Goal: Find specific page/section: Find specific page/section

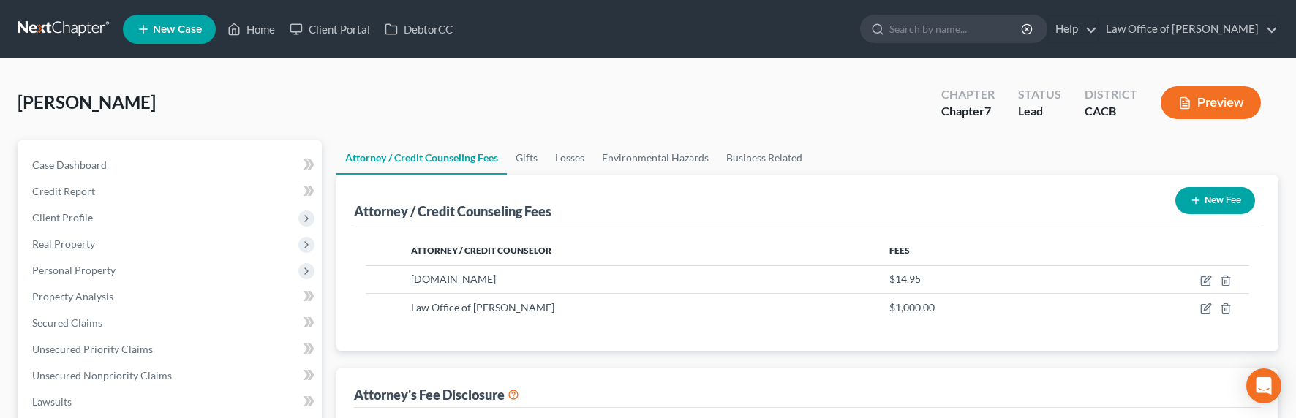
select select "0"
click at [58, 21] on link at bounding box center [65, 29] width 94 height 26
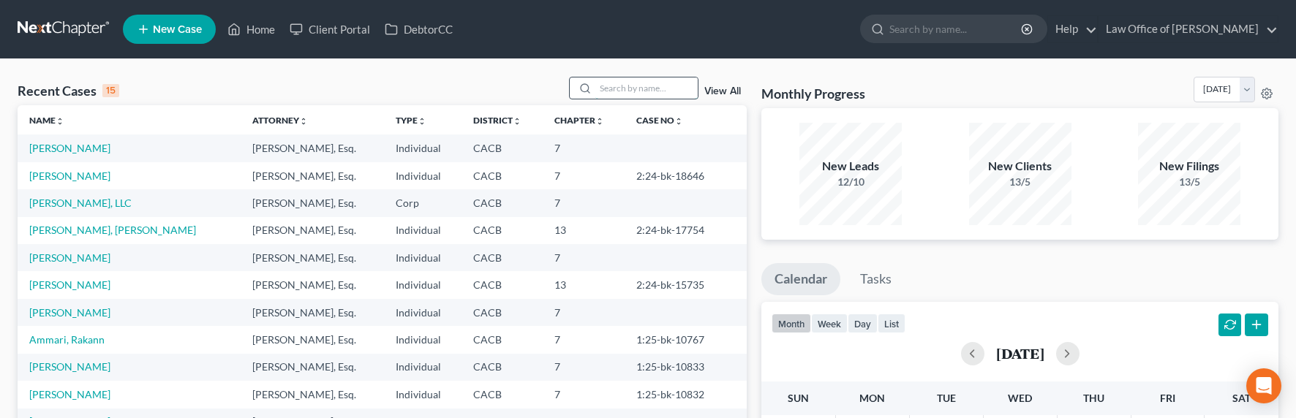
click at [667, 87] on input "search" at bounding box center [646, 88] width 102 height 21
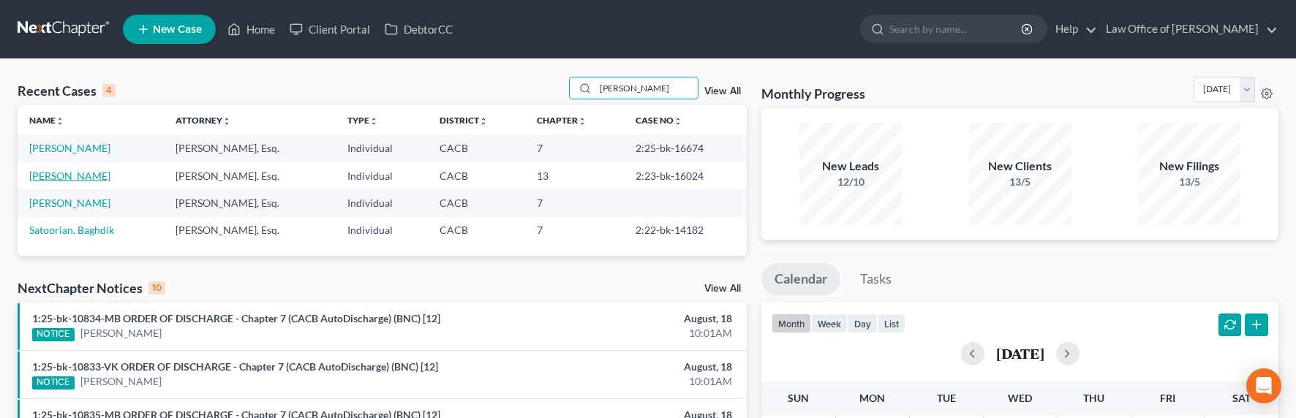
type input "patrick"
drag, startPoint x: 48, startPoint y: 178, endPoint x: 56, endPoint y: 179, distance: 8.1
click at [49, 178] on link "Aghazarian, Patrick" at bounding box center [69, 176] width 81 height 12
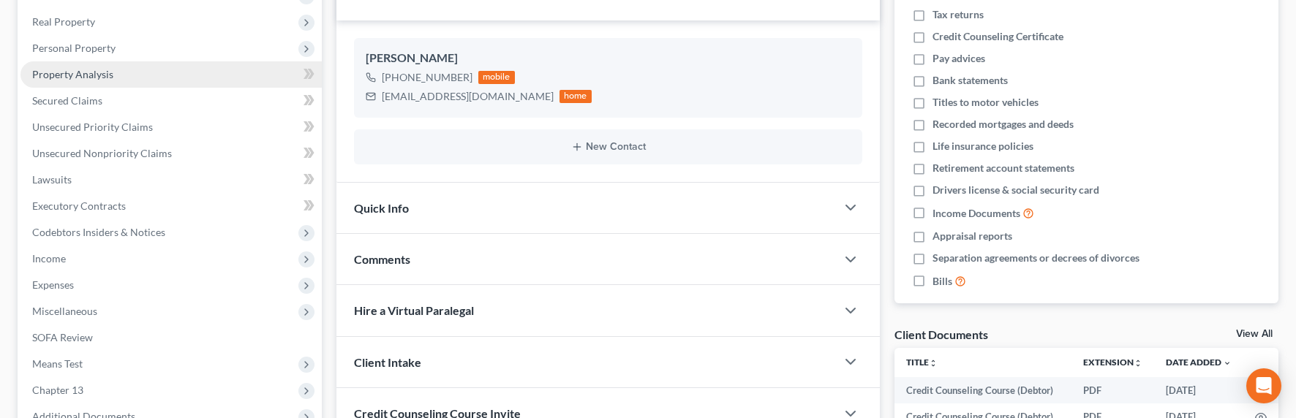
scroll to position [314, 0]
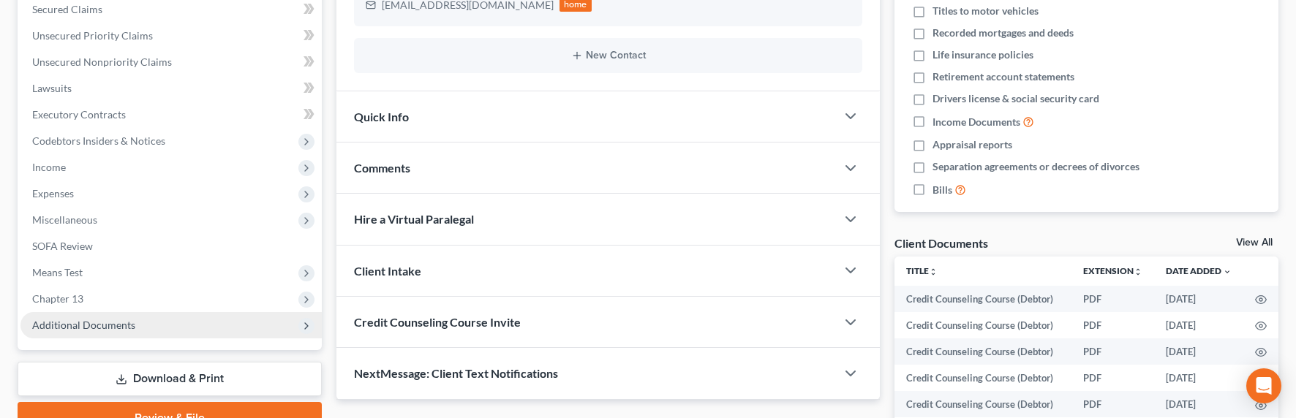
click at [72, 330] on span "Additional Documents" at bounding box center [83, 325] width 103 height 12
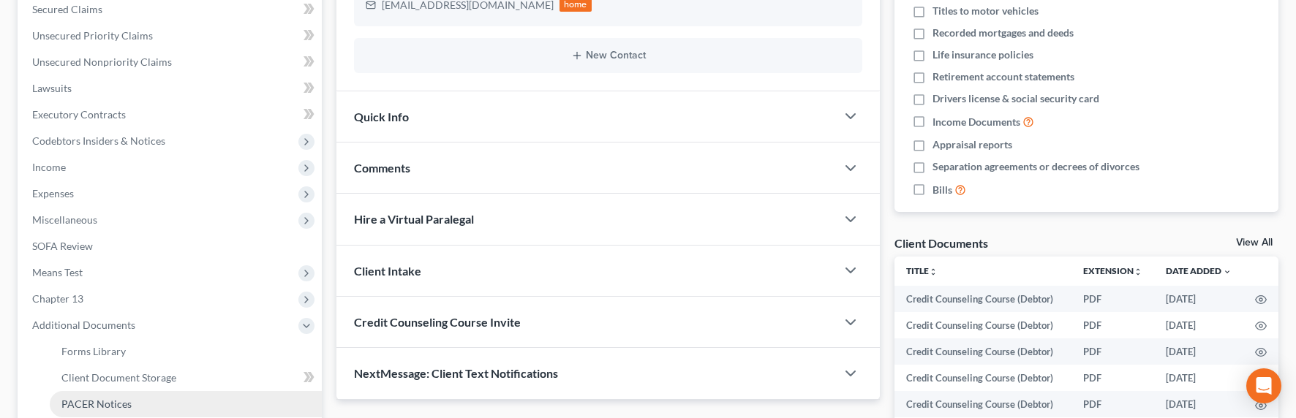
click at [100, 398] on span "PACER Notices" at bounding box center [96, 404] width 70 height 12
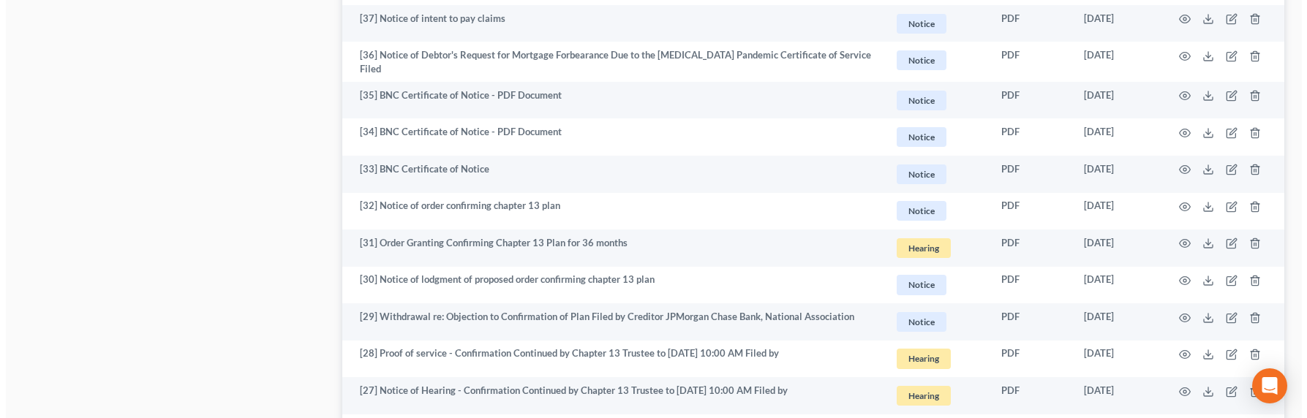
scroll to position [1097, 0]
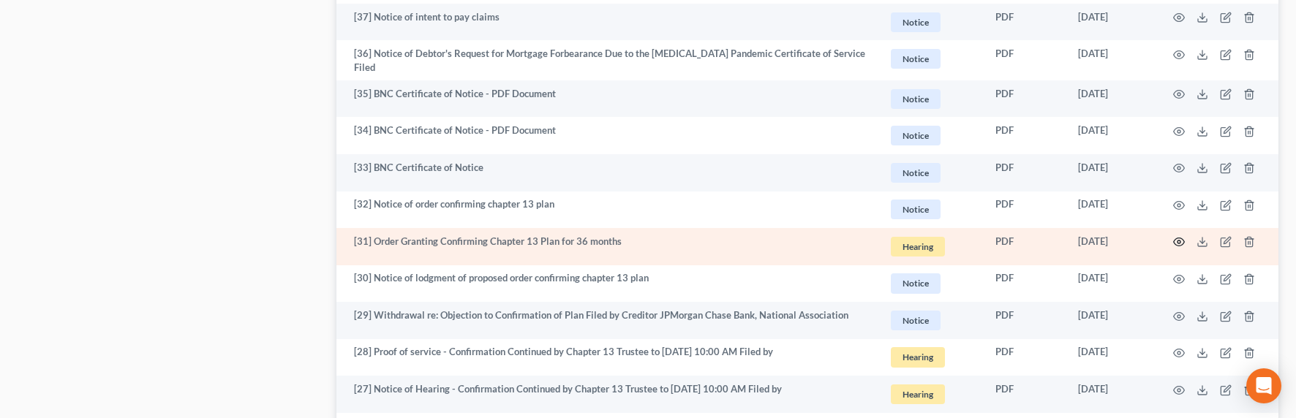
click at [1177, 238] on icon "button" at bounding box center [1179, 242] width 12 height 12
